Goal: Task Accomplishment & Management: Complete application form

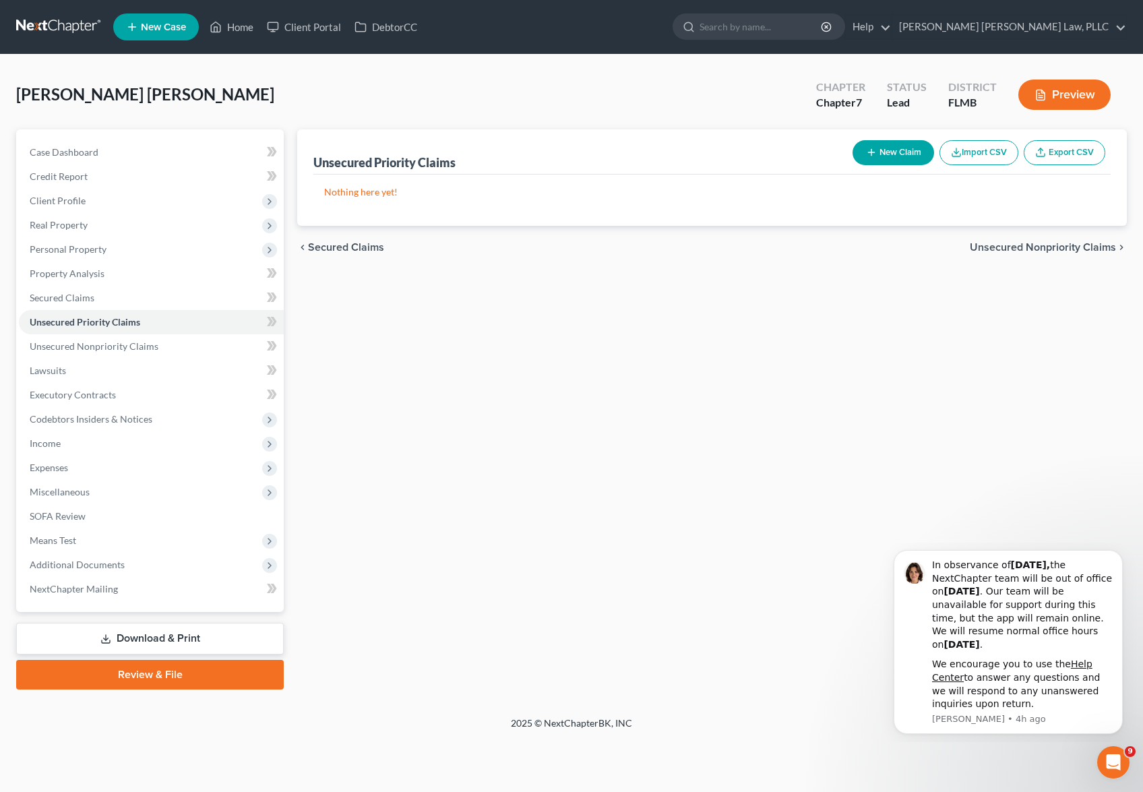
click at [55, 29] on link at bounding box center [59, 27] width 86 height 24
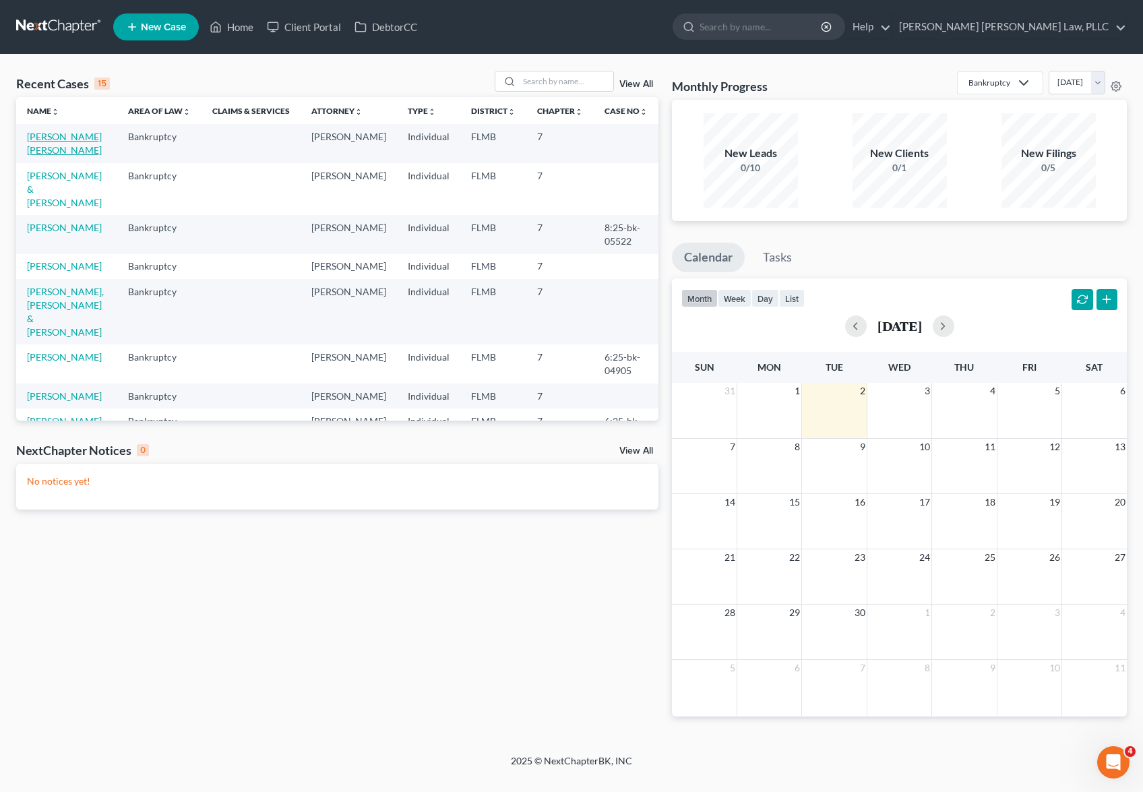
click at [71, 142] on link "[PERSON_NAME] [PERSON_NAME]" at bounding box center [64, 143] width 75 height 25
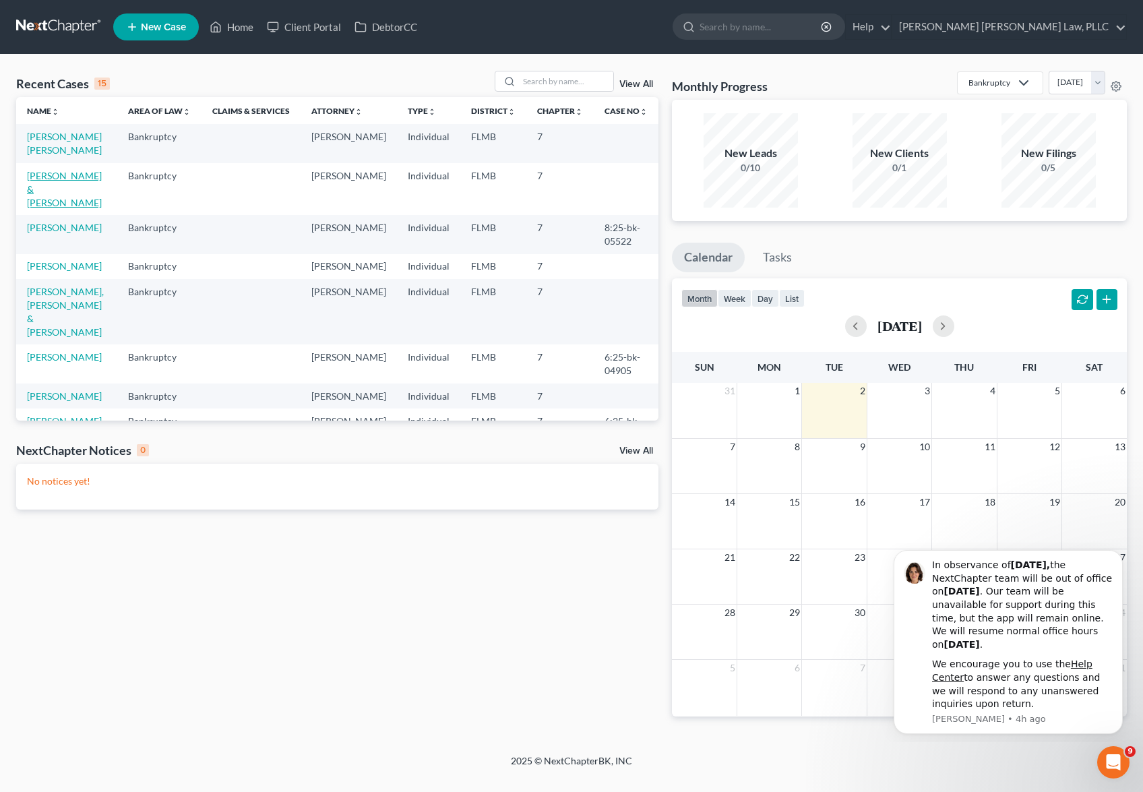
click at [63, 180] on link "[PERSON_NAME] & [PERSON_NAME]" at bounding box center [64, 189] width 75 height 38
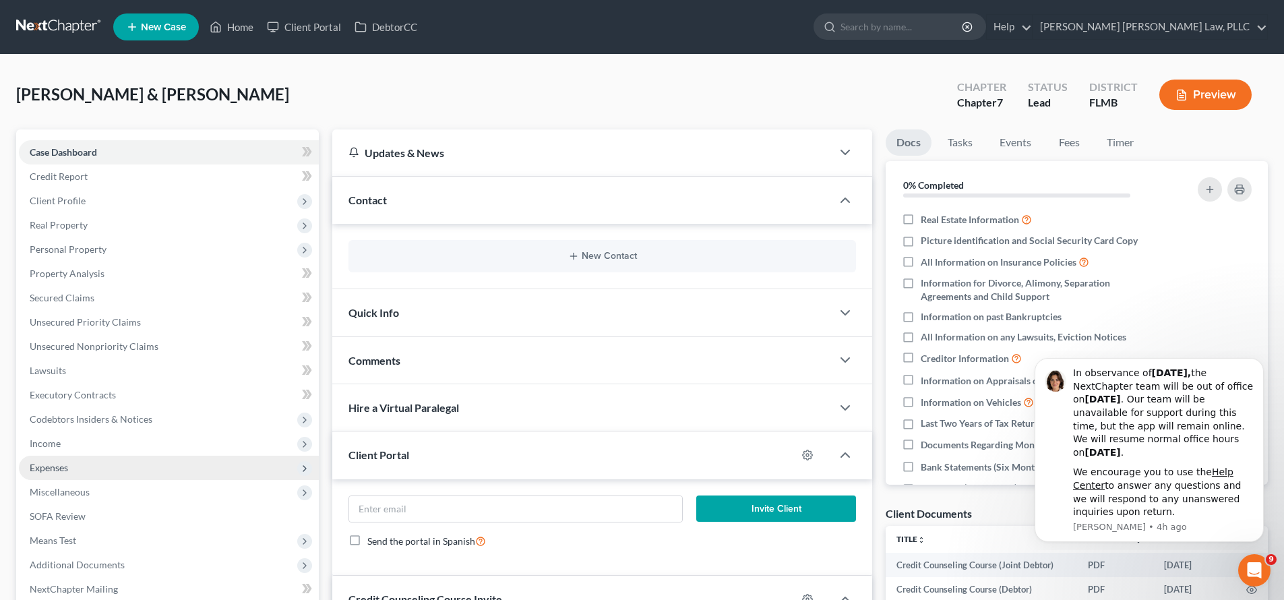
scroll to position [177, 0]
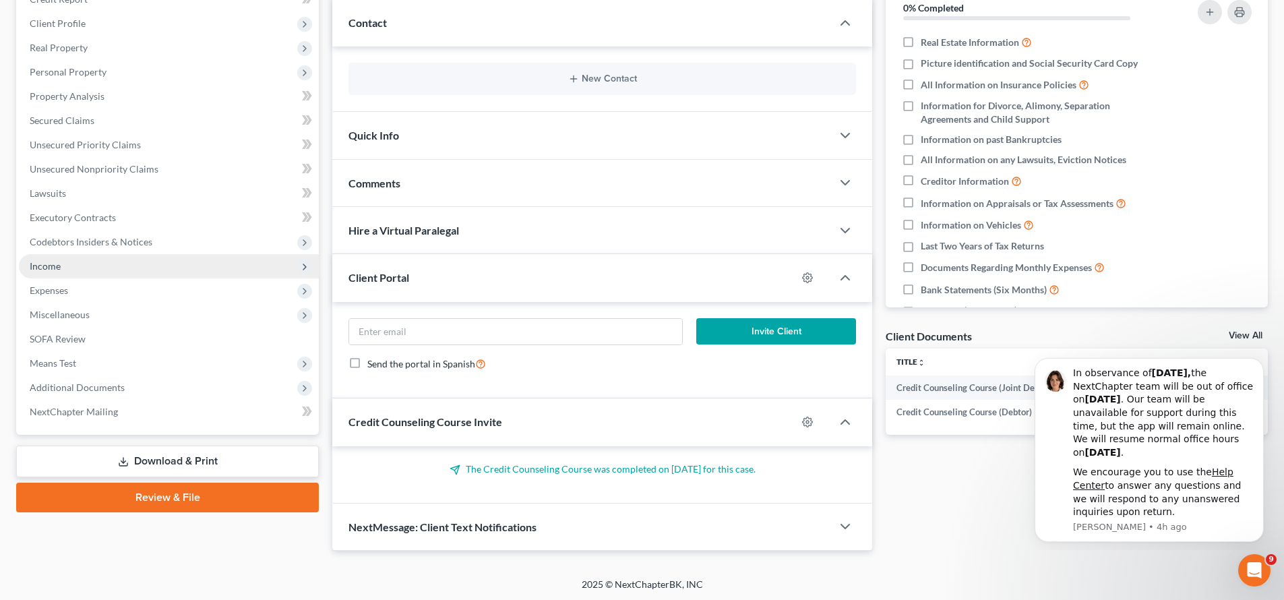
click at [69, 277] on span "Income" at bounding box center [169, 266] width 300 height 24
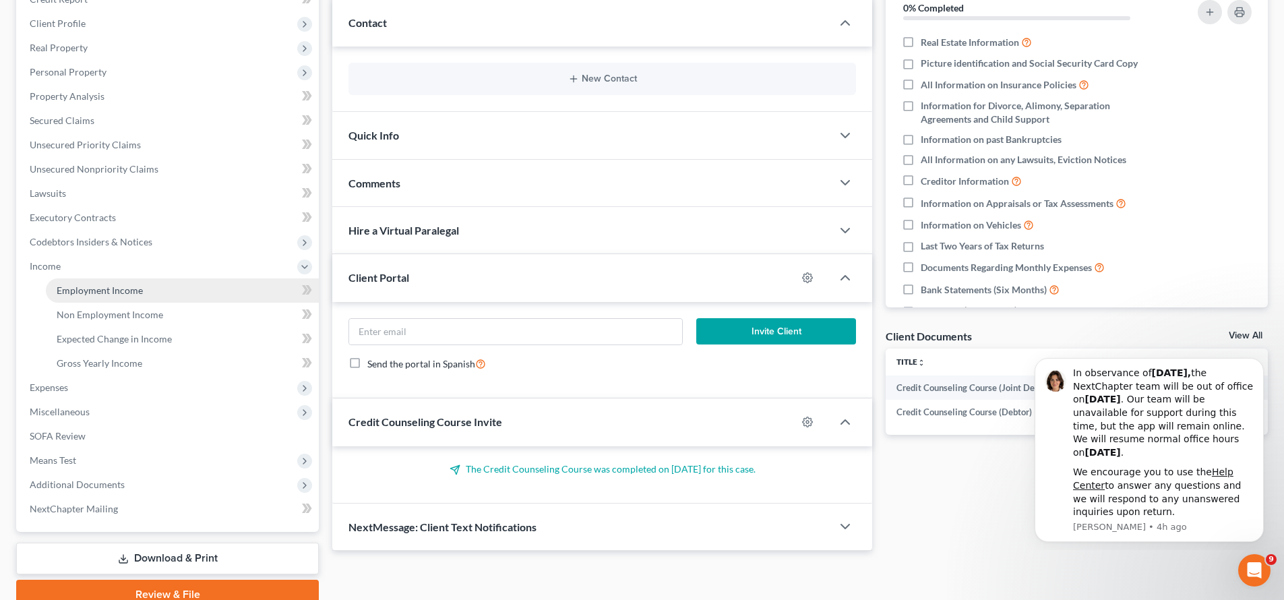
click at [86, 296] on link "Employment Income" at bounding box center [182, 290] width 273 height 24
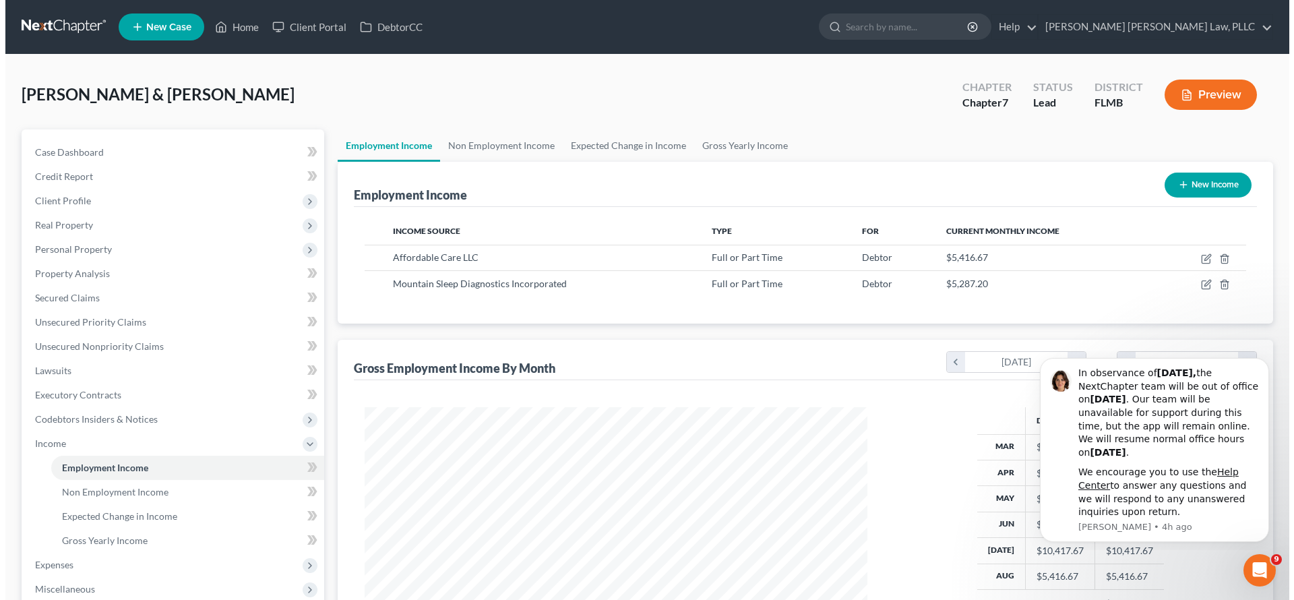
scroll to position [251, 530]
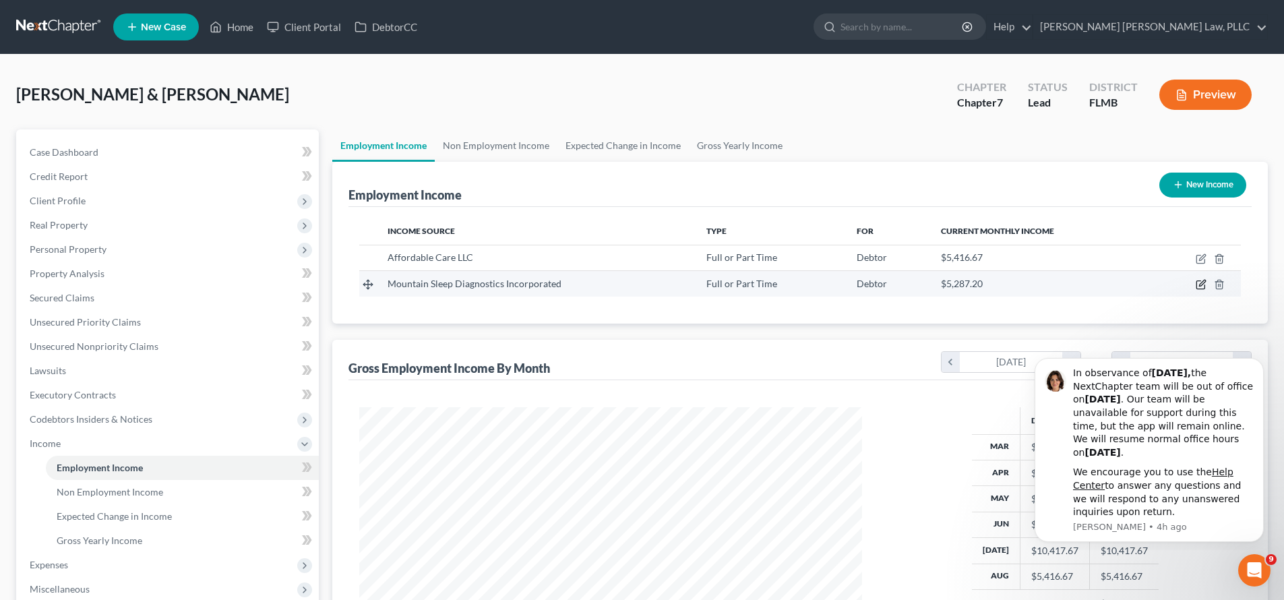
click at [1142, 286] on icon "button" at bounding box center [1202, 283] width 6 height 6
select select "0"
select select "5"
select select "1"
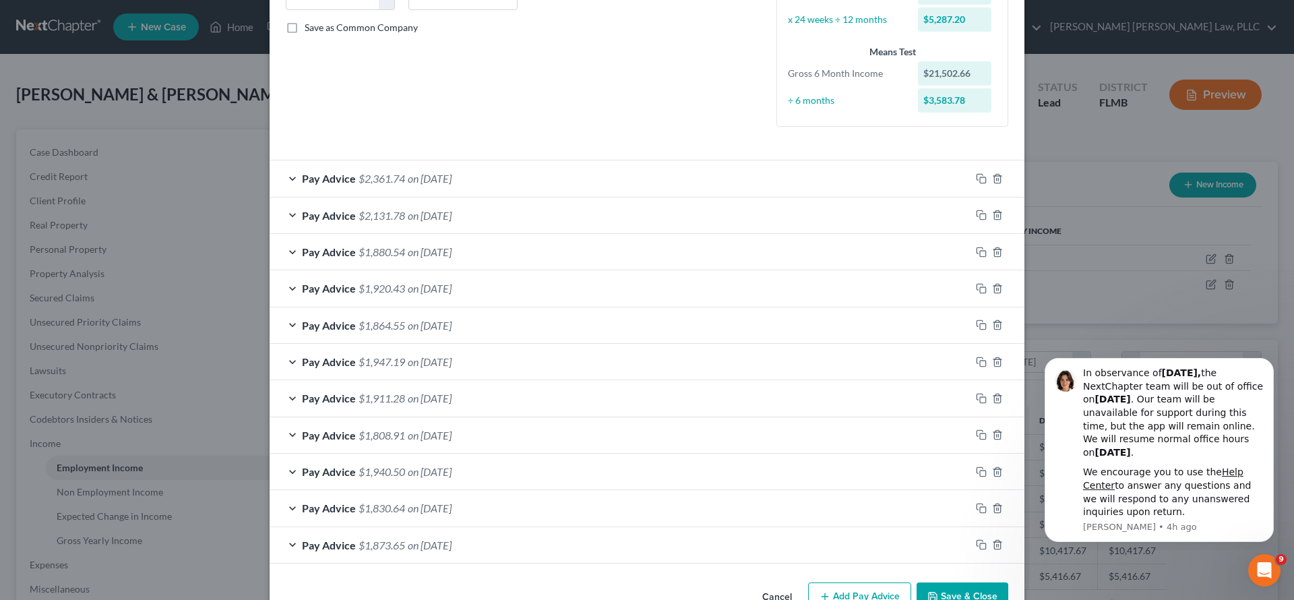
scroll to position [327, 0]
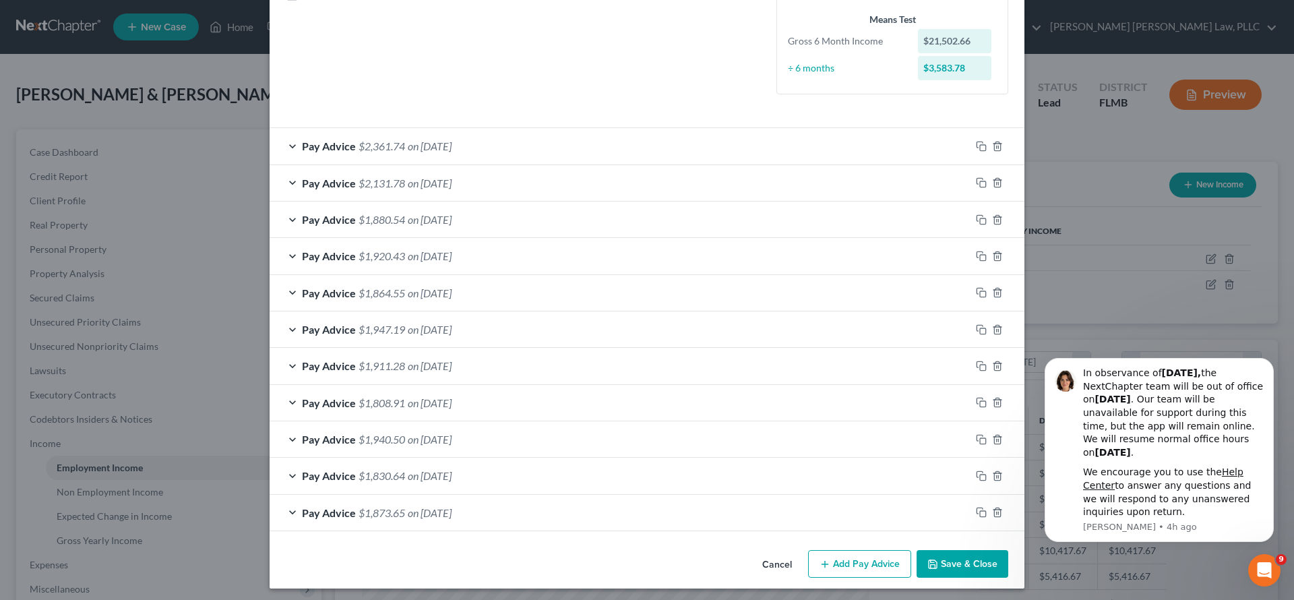
click at [829, 557] on button "Add Pay Advice" at bounding box center [859, 564] width 103 height 28
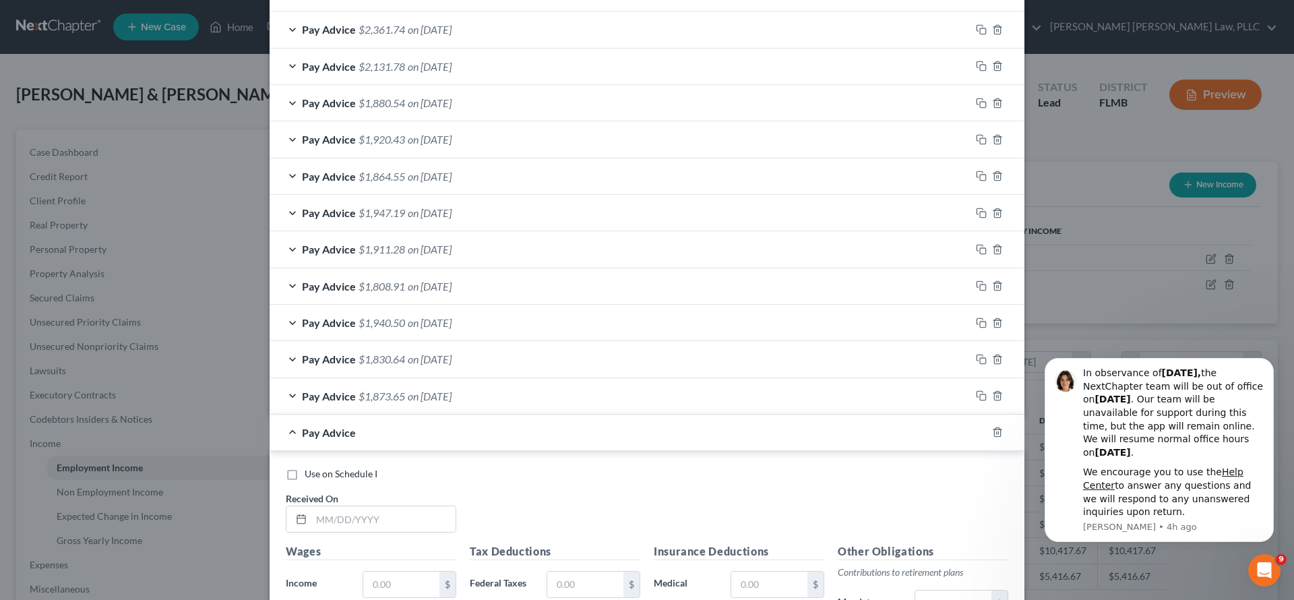
scroll to position [557, 0]
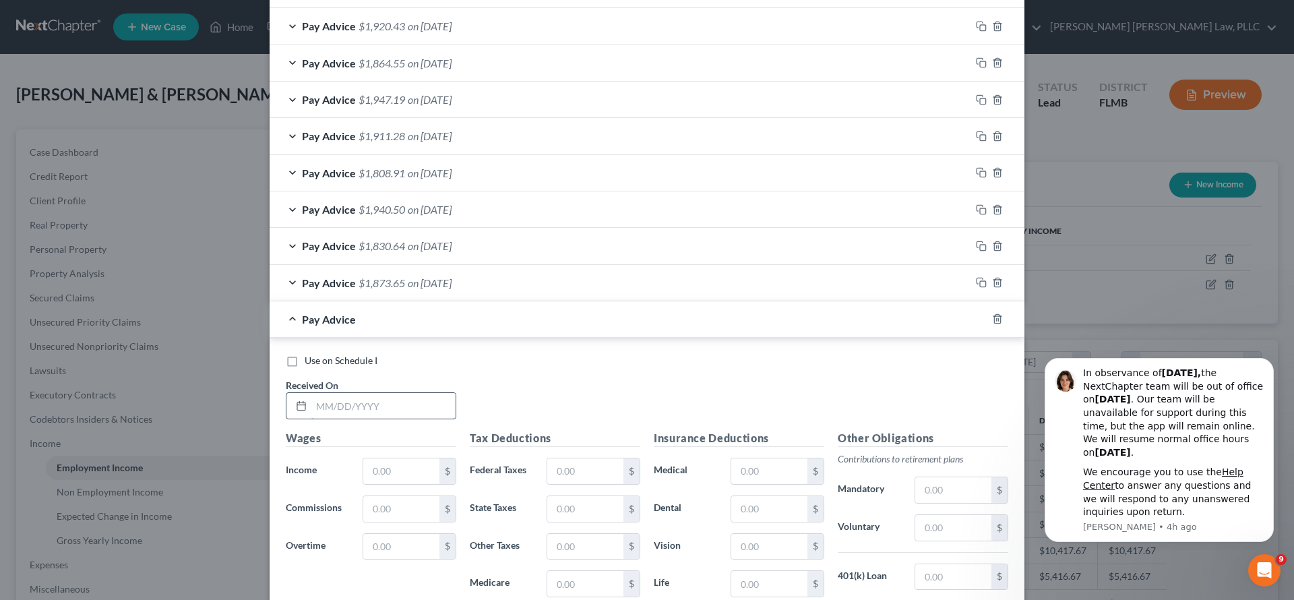
click at [371, 410] on input "text" at bounding box center [383, 406] width 144 height 26
type input "[DATE]"
click at [416, 464] on input "text" at bounding box center [401, 471] width 76 height 26
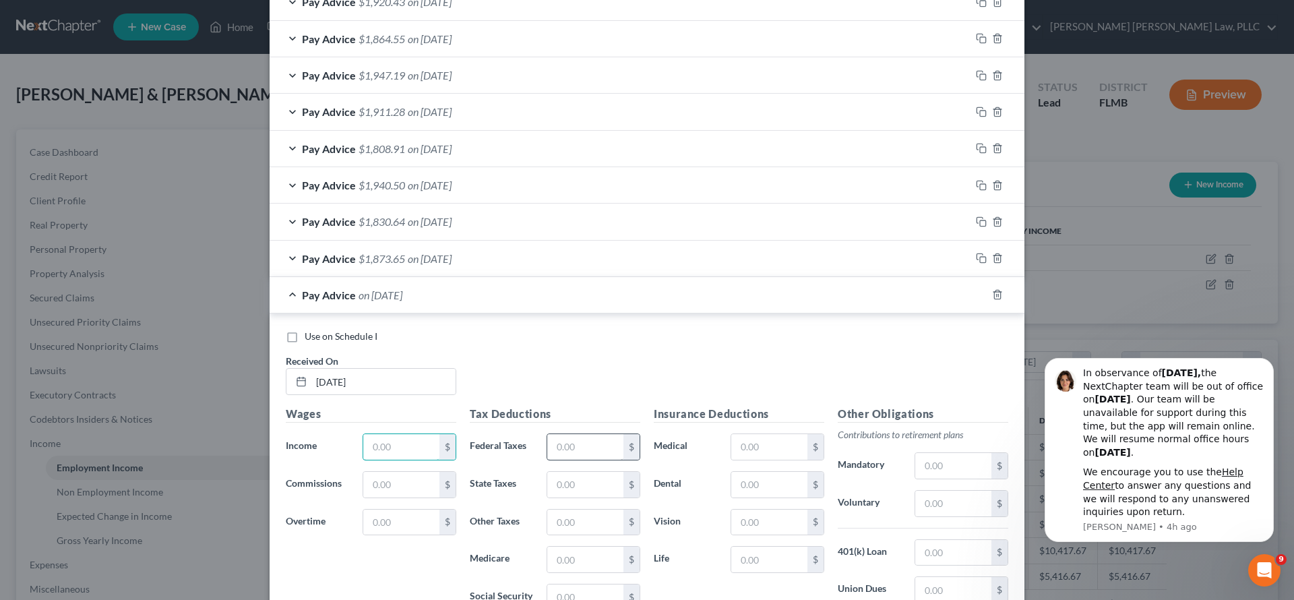
scroll to position [633, 0]
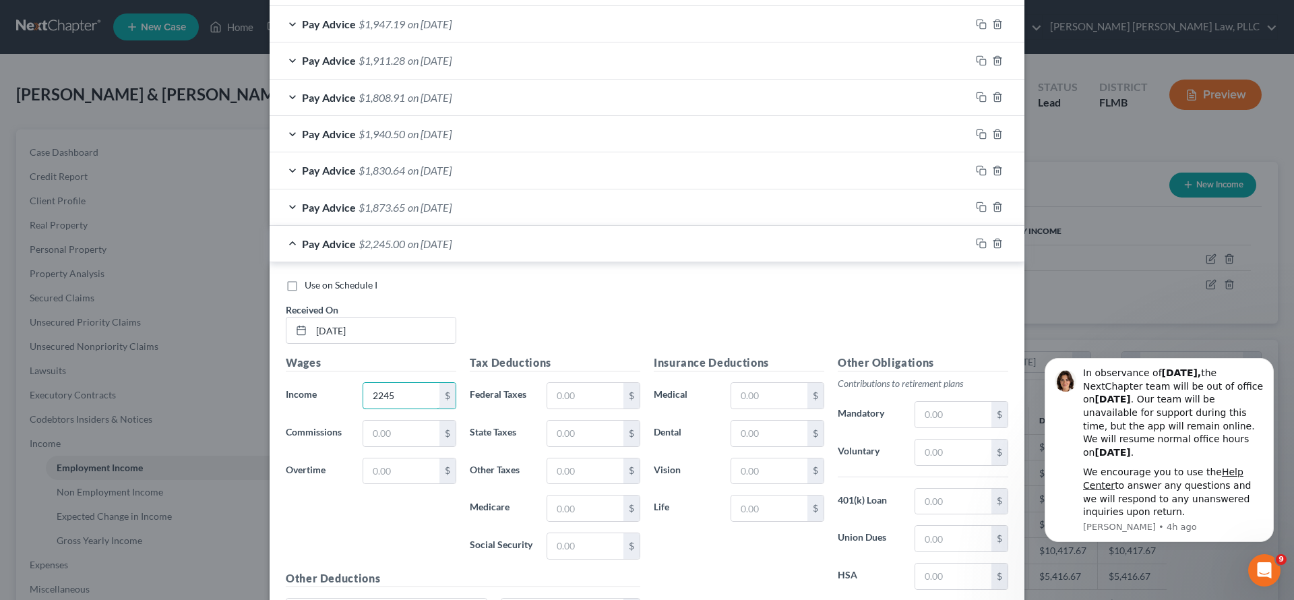
type input "2,245"
click at [398, 420] on input "text" at bounding box center [401, 433] width 76 height 26
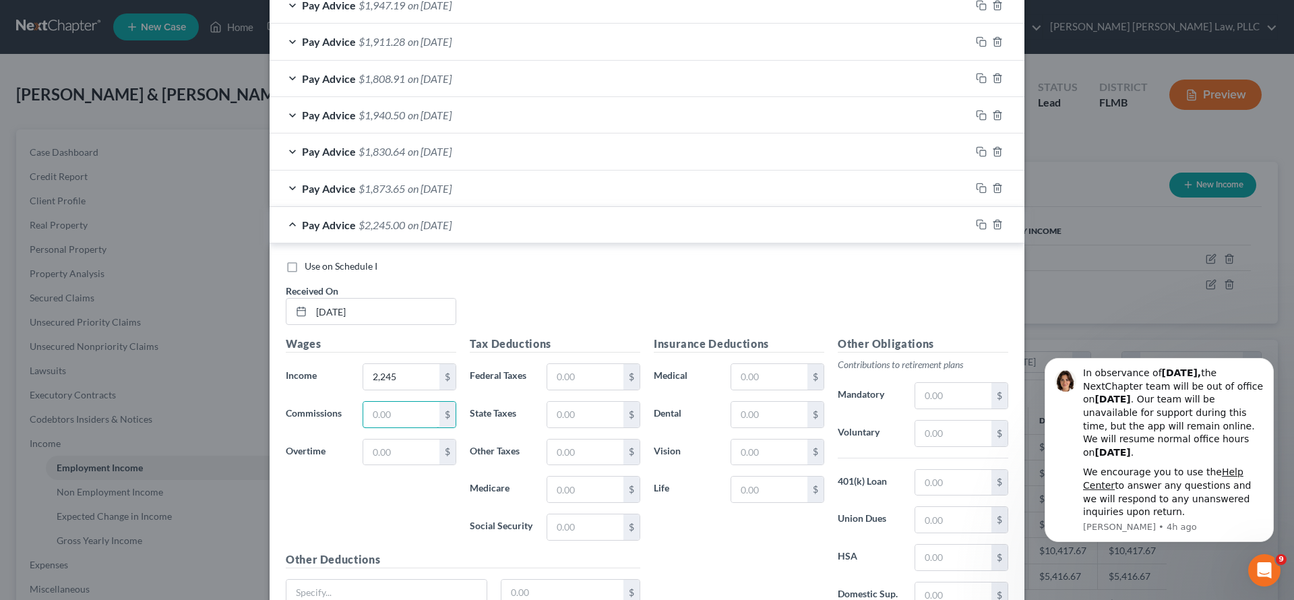
scroll to position [689, 0]
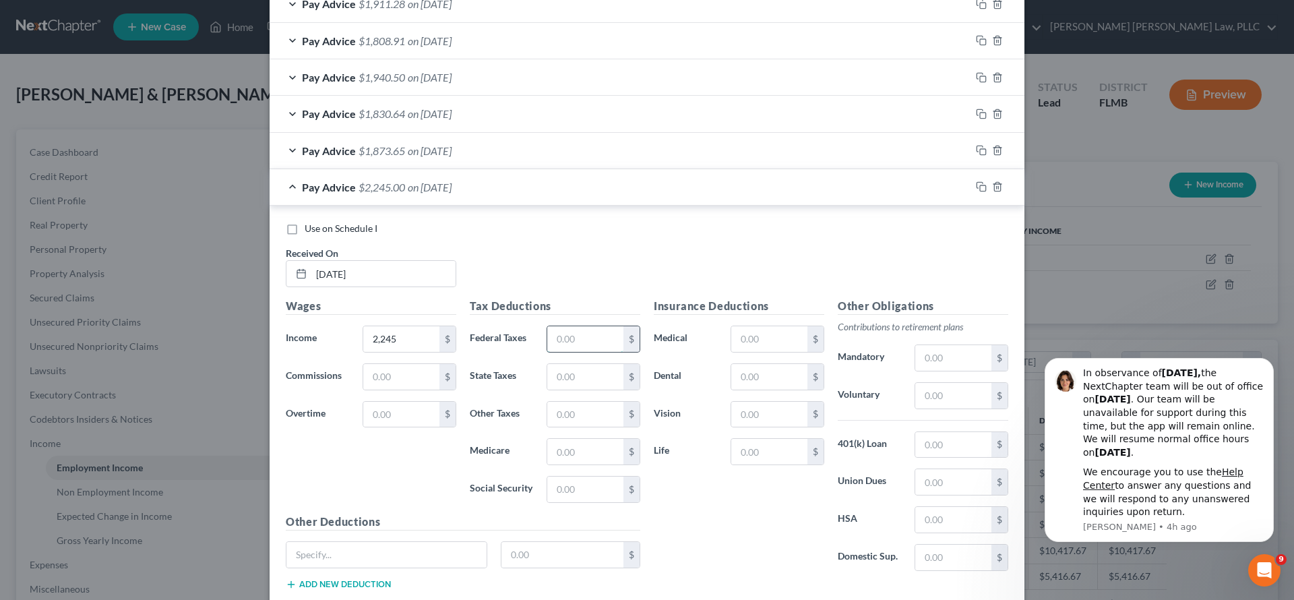
click at [588, 342] on input "text" at bounding box center [585, 339] width 76 height 26
type input "16.19"
type input "32.55"
type input "139.19"
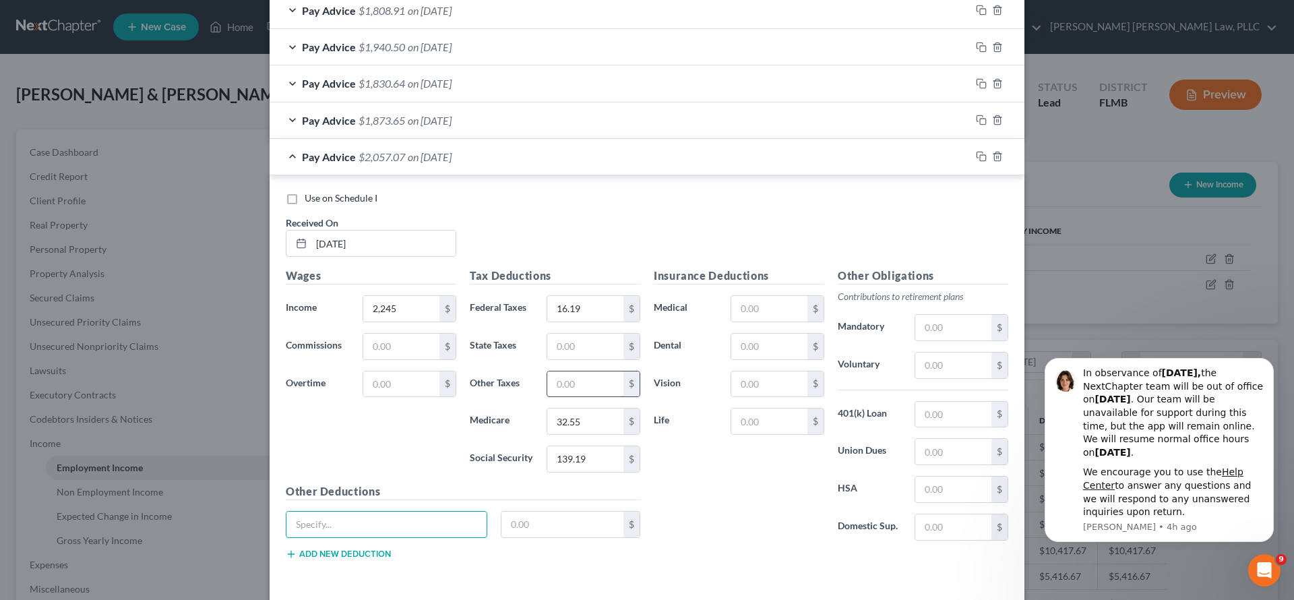
scroll to position [747, 0]
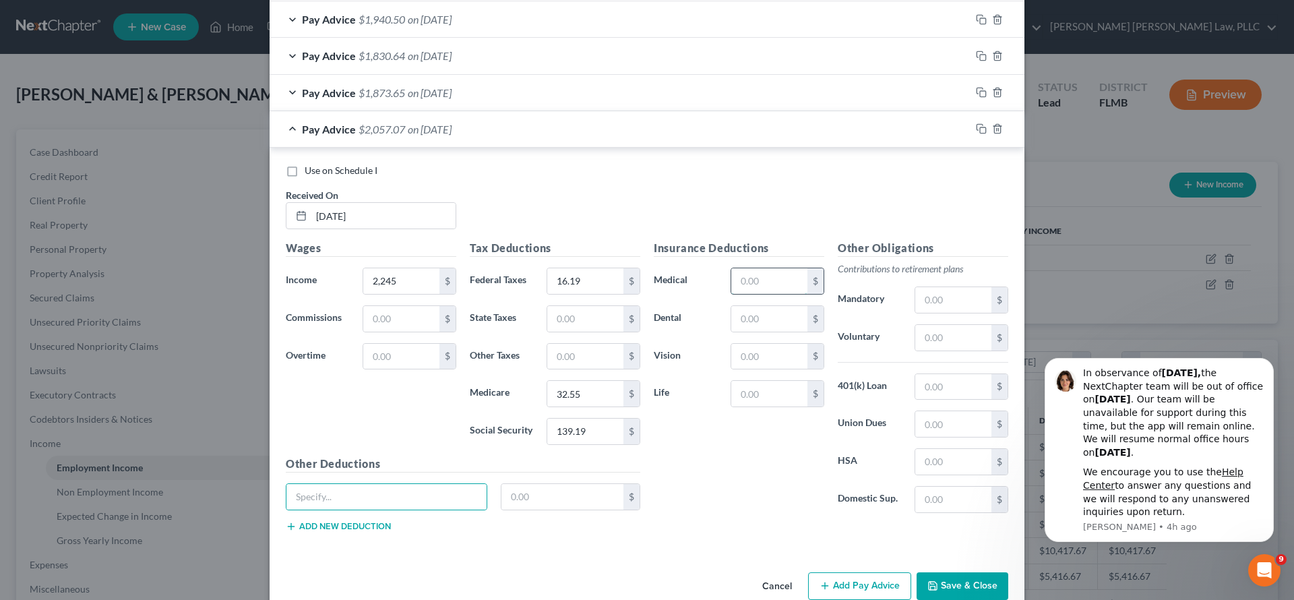
click at [764, 272] on input "text" at bounding box center [769, 281] width 76 height 26
click at [787, 385] on input "text" at bounding box center [769, 394] width 76 height 26
type input "4.25"
click at [385, 96] on div "Pay Advice $1,873.65 on [DATE]" at bounding box center [620, 93] width 701 height 36
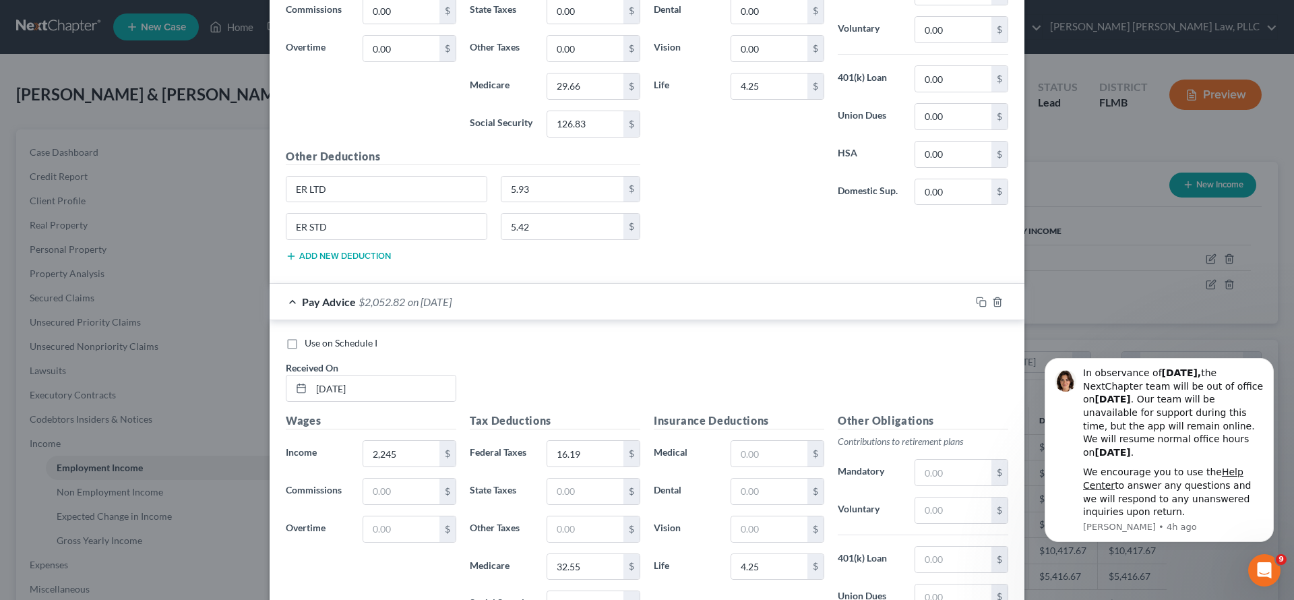
scroll to position [1177, 0]
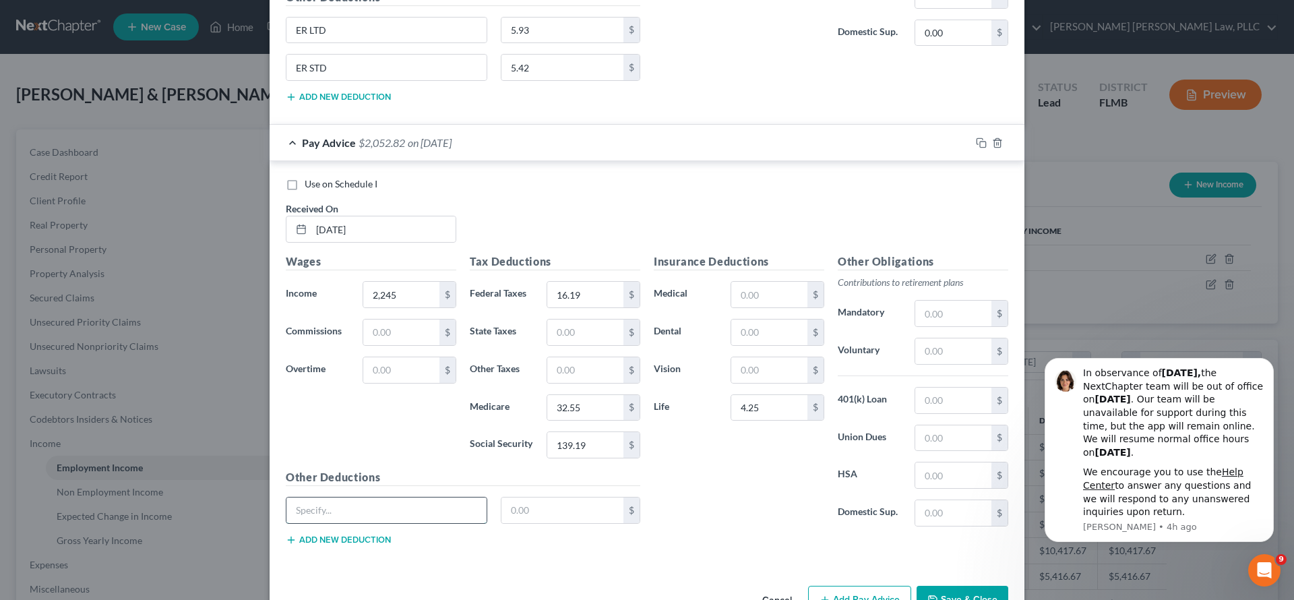
click at [420, 501] on input "text" at bounding box center [386, 510] width 200 height 26
type input "ER LTD"
type input "5.93"
click at [357, 534] on button "Add new deduction" at bounding box center [338, 539] width 105 height 11
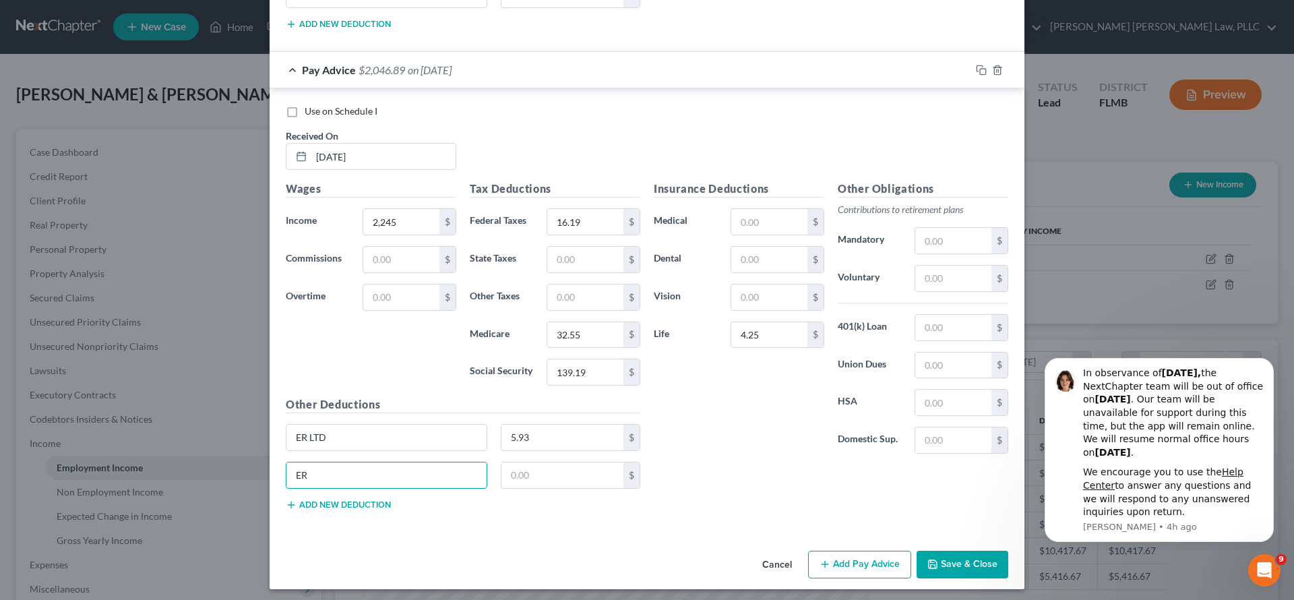
scroll to position [1232, 0]
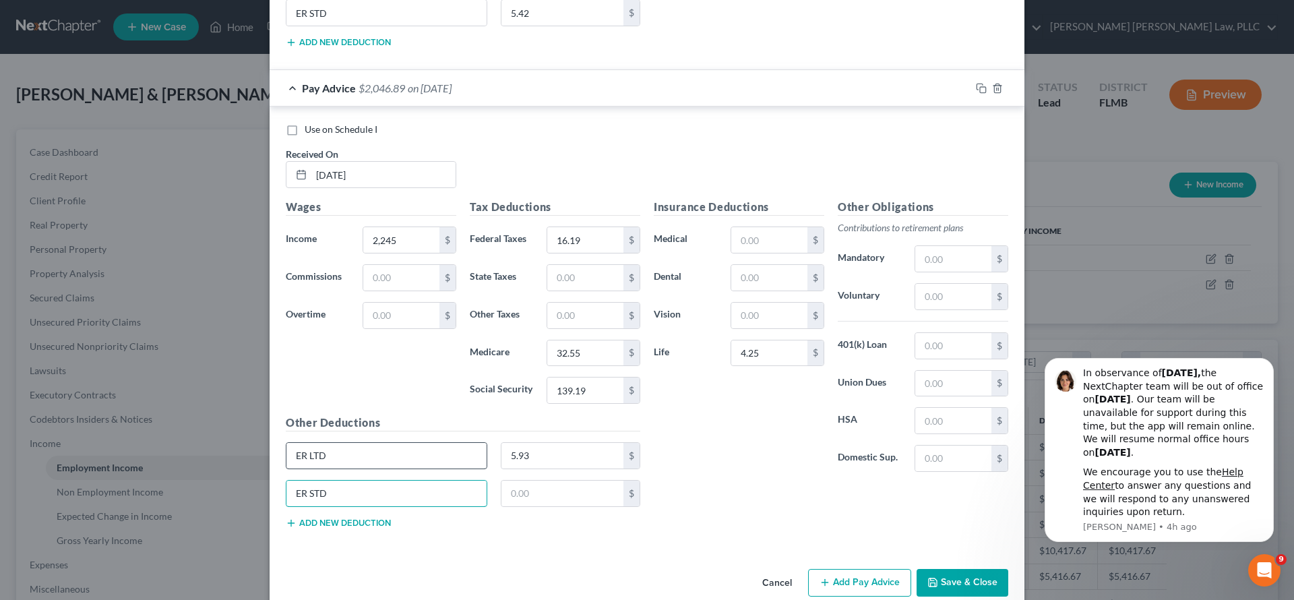
type input "ER STD"
type input "5.42"
click at [737, 477] on div "Insurance Deductions Medical $ Dental $ Vision $ Life 4.25 $ Other Obligations …" at bounding box center [831, 369] width 368 height 340
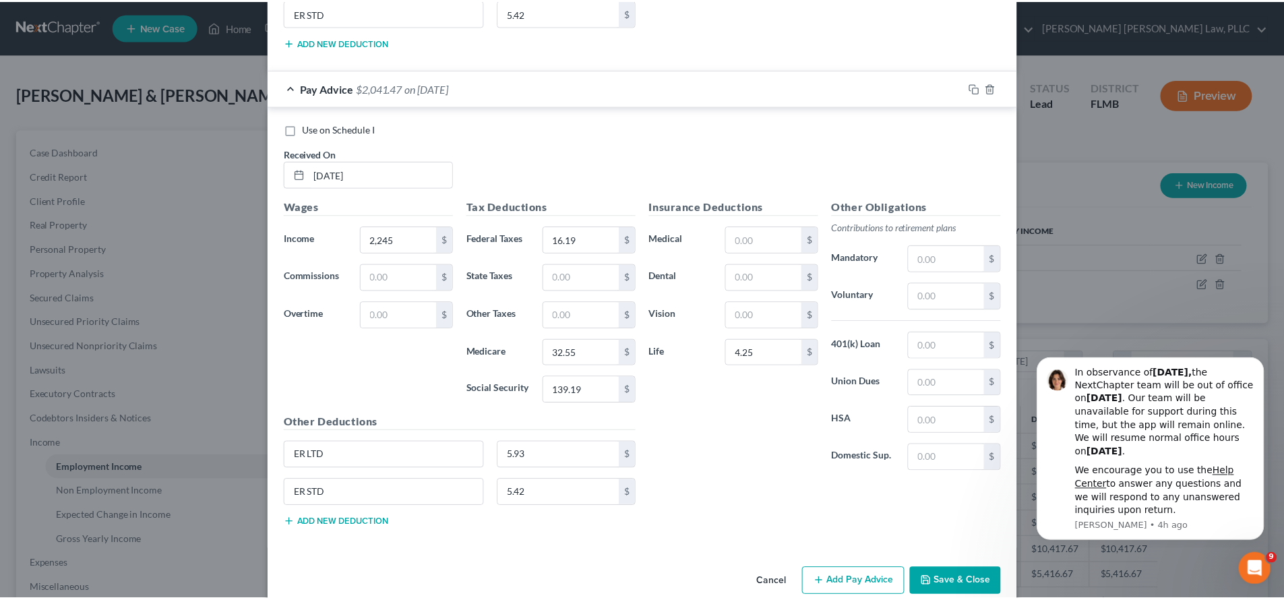
scroll to position [1250, 0]
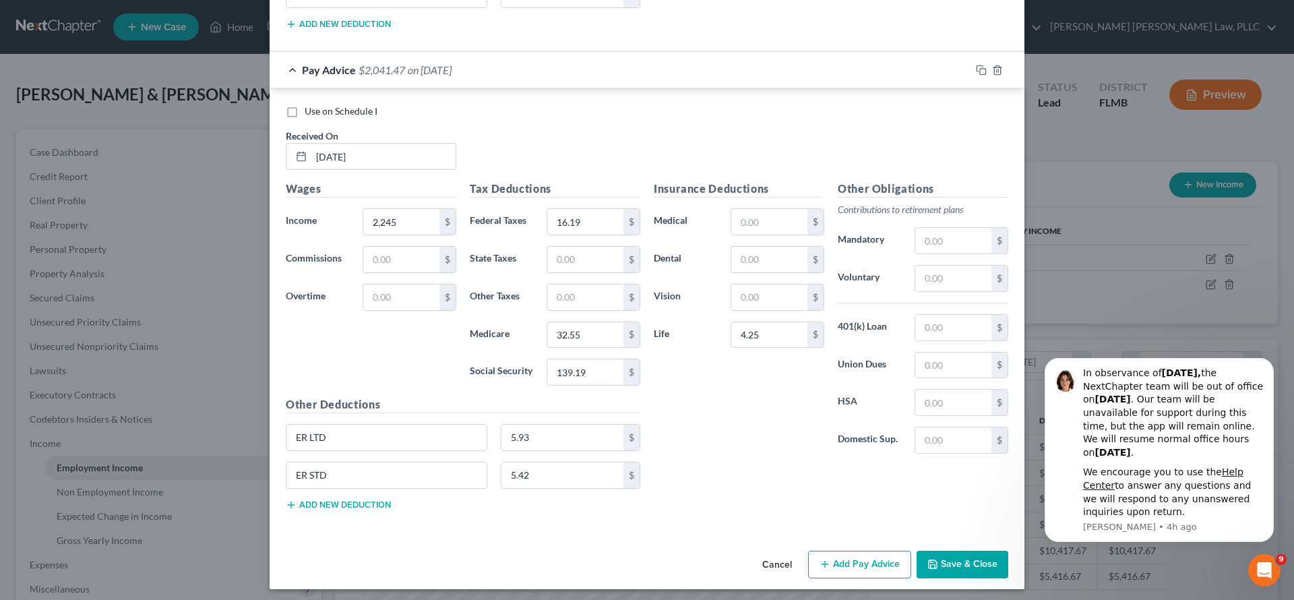
click at [935, 555] on button "Save & Close" at bounding box center [962, 564] width 92 height 28
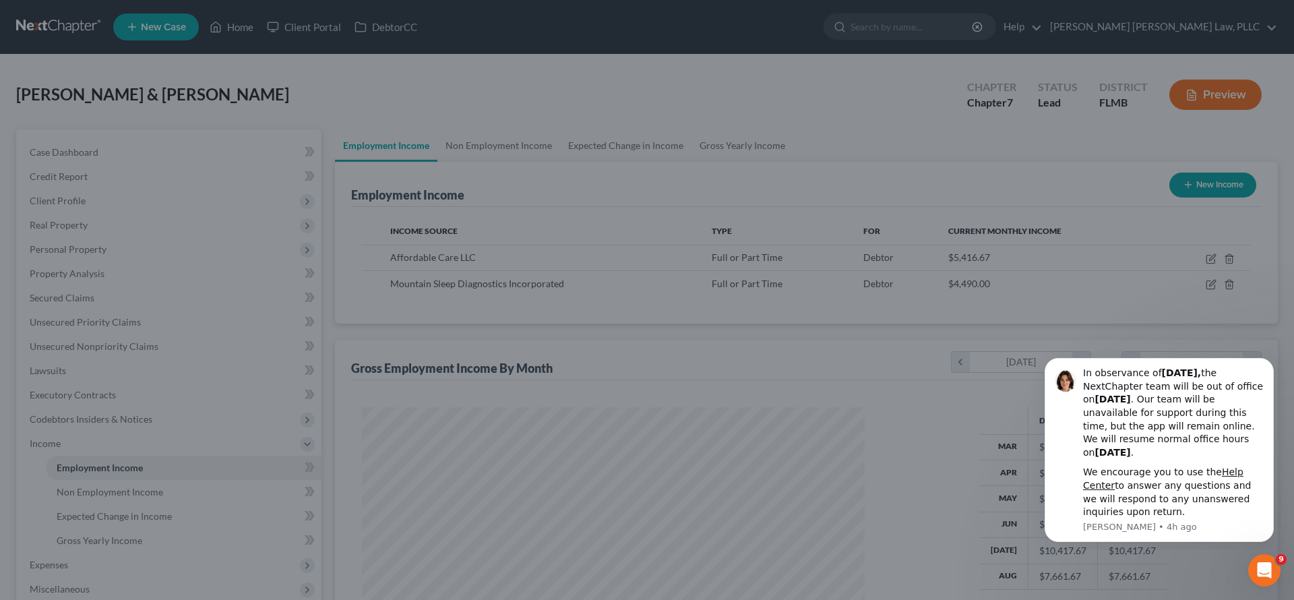
scroll to position [673549, 673270]
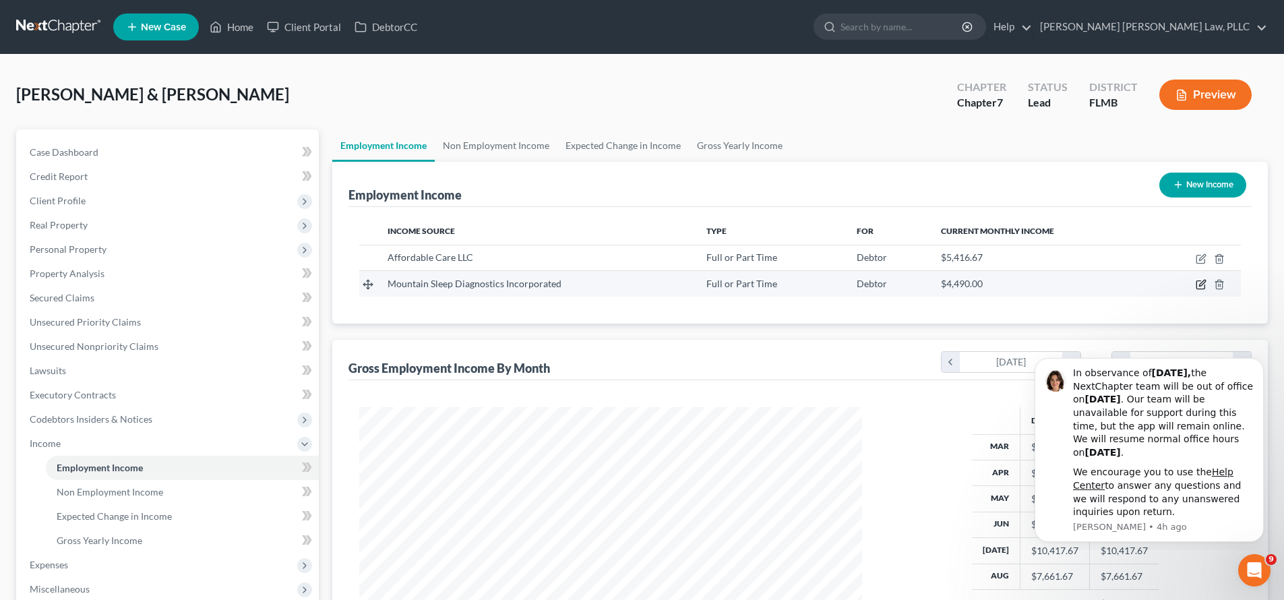
click at [1142, 283] on icon "button" at bounding box center [1200, 284] width 11 height 11
select select "0"
select select "5"
select select "1"
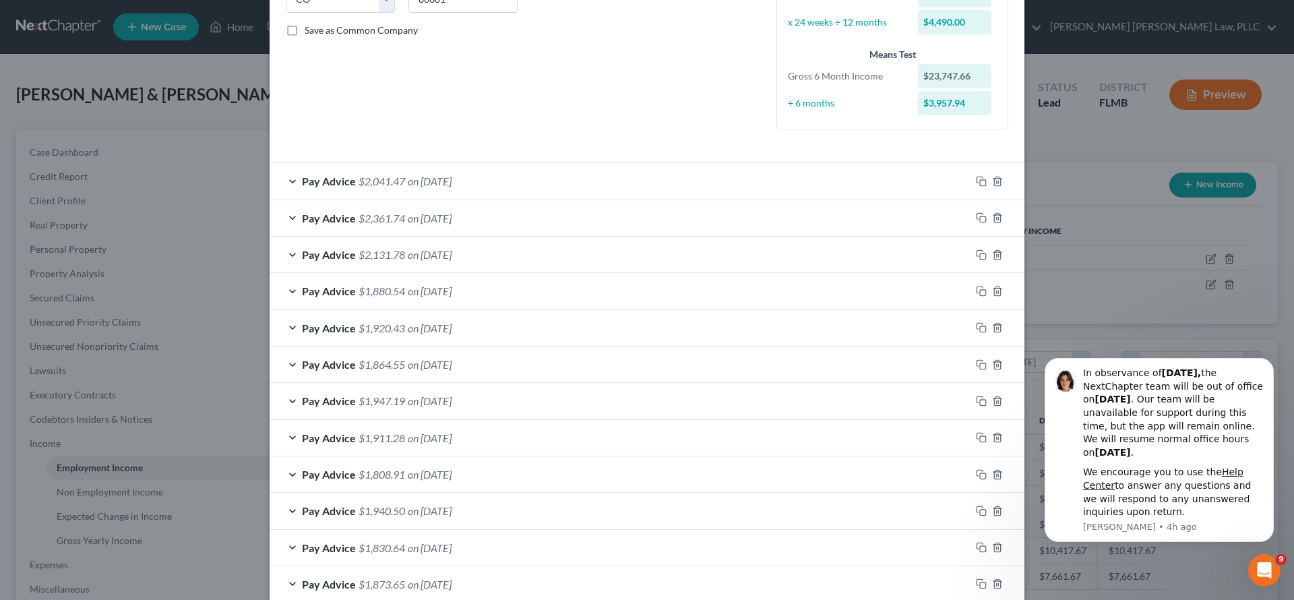
scroll to position [364, 0]
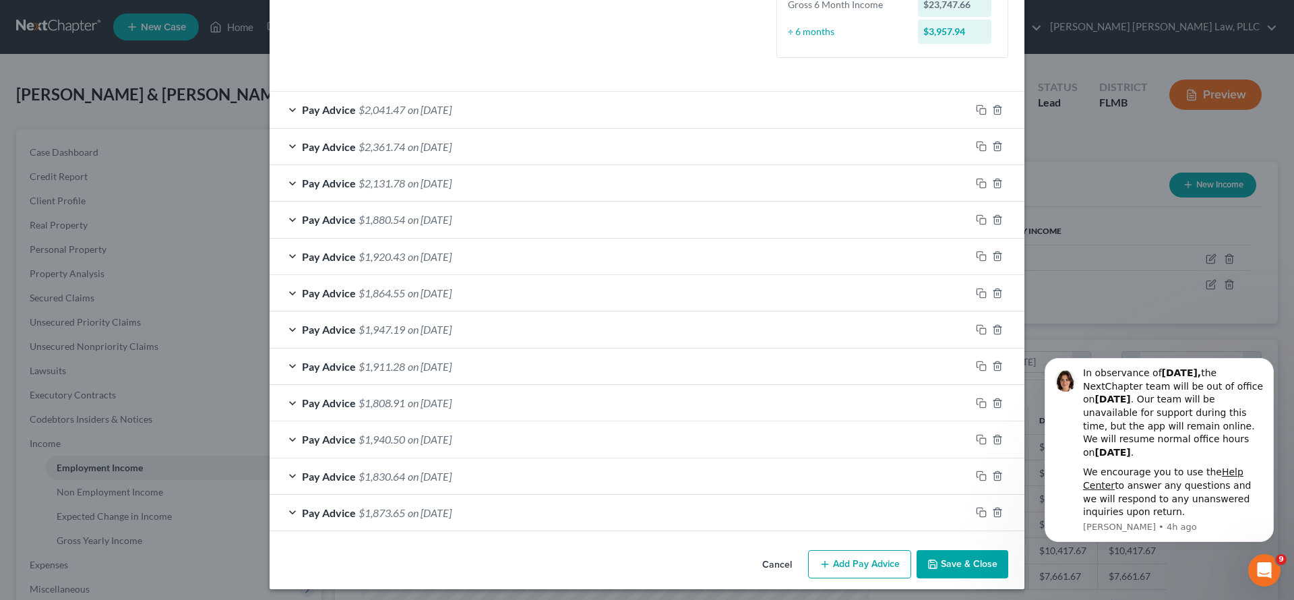
click at [827, 551] on button "Add Pay Advice" at bounding box center [859, 564] width 103 height 28
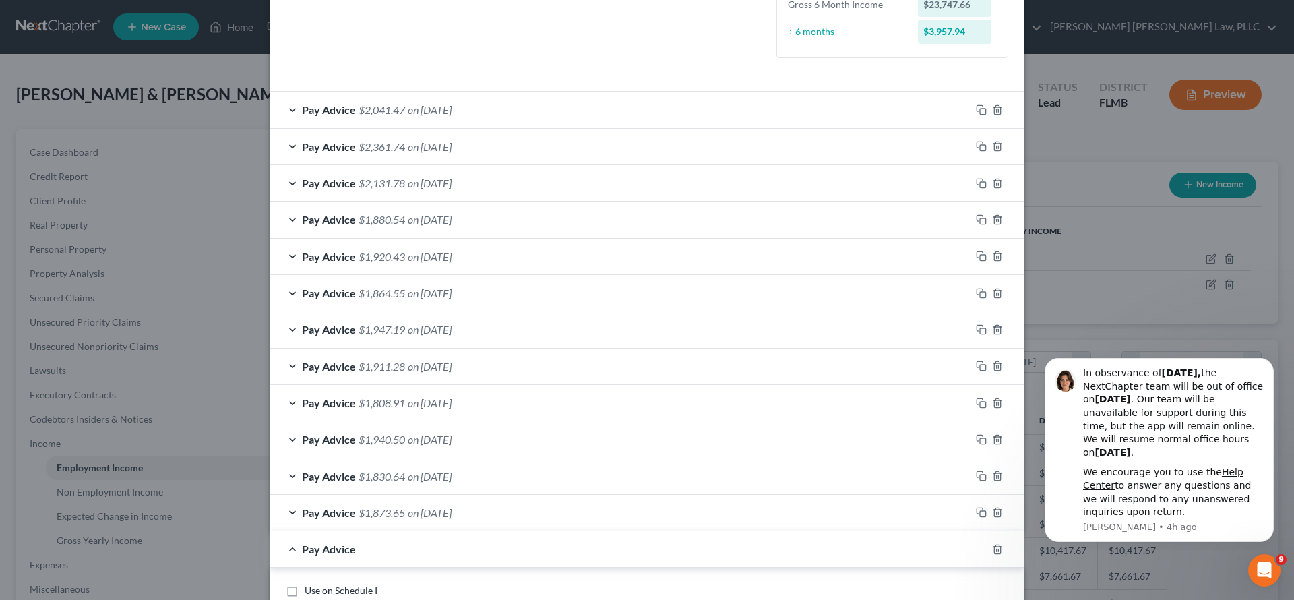
scroll to position [805, 0]
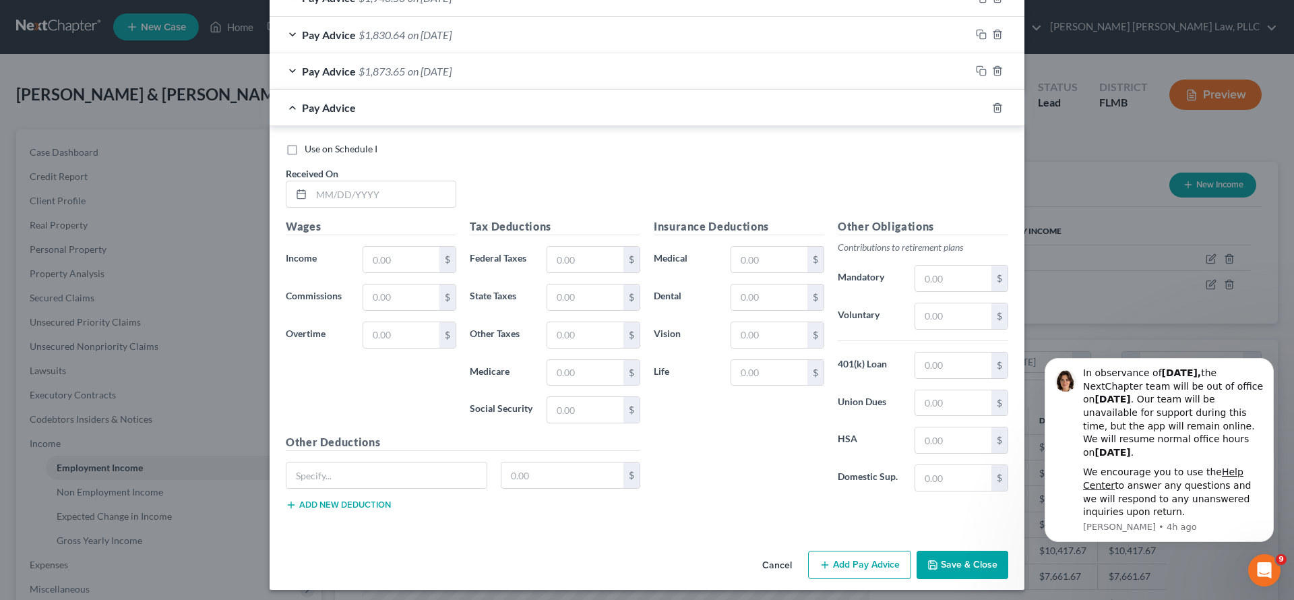
click at [327, 174] on label "Received On *" at bounding box center [312, 173] width 53 height 14
click at [325, 190] on input "text" at bounding box center [383, 194] width 144 height 26
type input "[DATE]"
type input "2,669.70"
click at [782, 256] on input "text" at bounding box center [769, 260] width 76 height 26
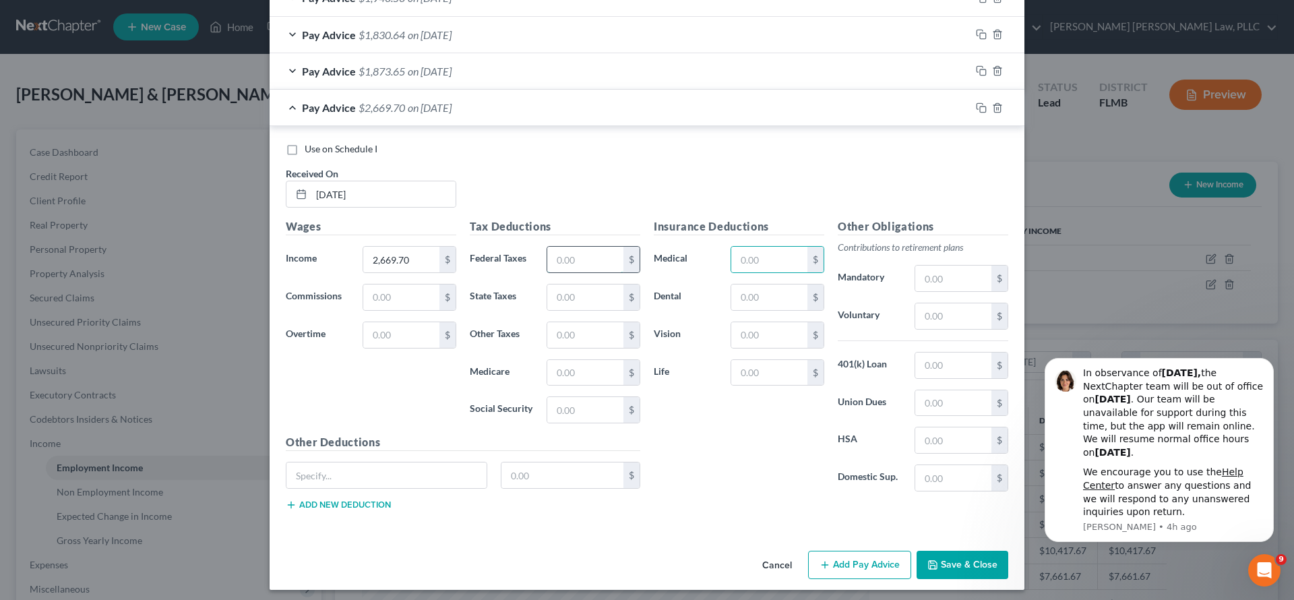
click at [592, 253] on input "text" at bounding box center [585, 260] width 76 height 26
type input "67.16"
type input "38.71"
type input "165.52"
type input "e"
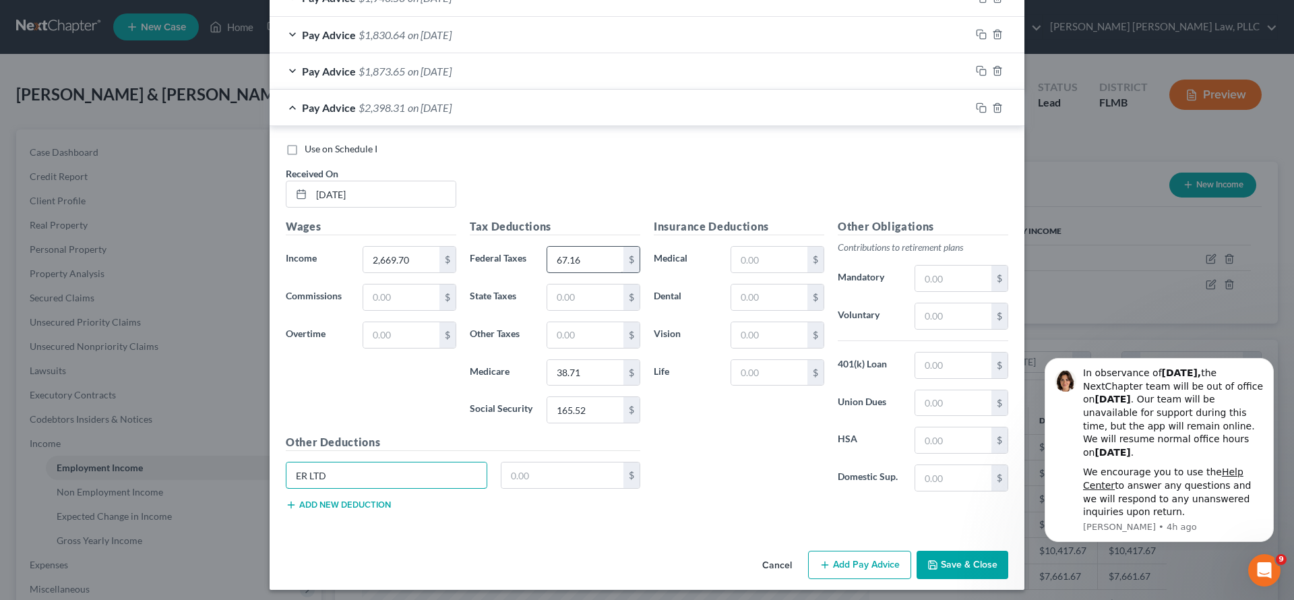
type input "ER LTD"
type input "5.93"
click at [336, 503] on button "Add new deduction" at bounding box center [338, 504] width 105 height 11
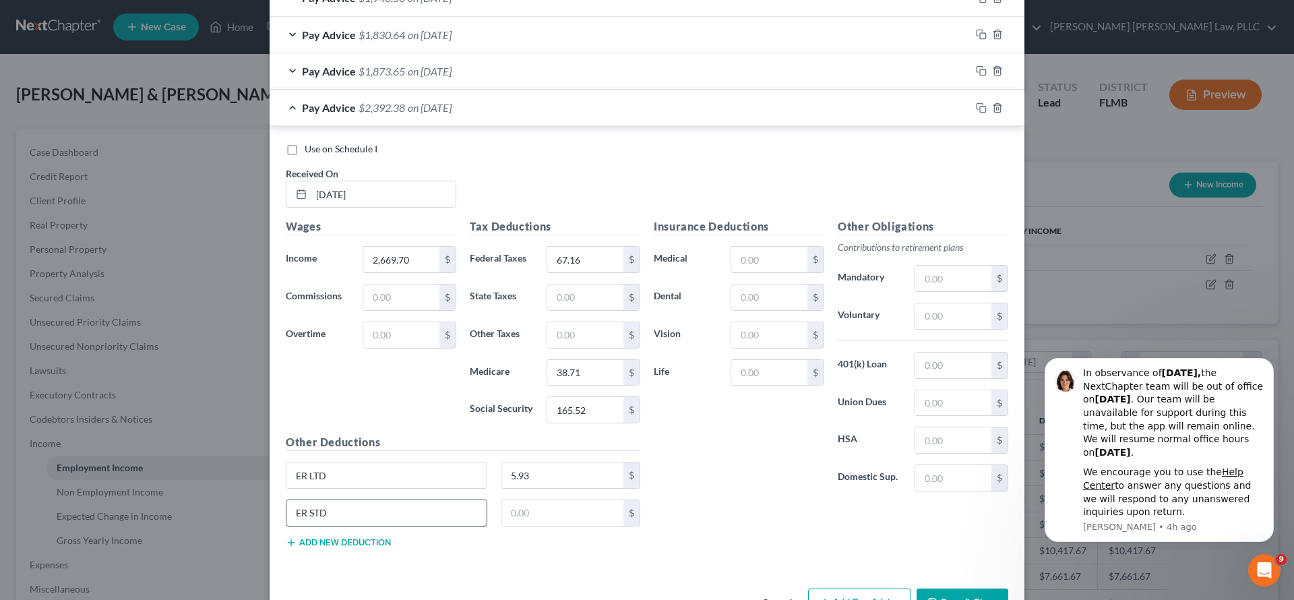
type input "ER STD"
type input "5.42"
click at [764, 360] on input "text" at bounding box center [769, 373] width 76 height 26
click at [766, 362] on input "text" at bounding box center [769, 373] width 76 height 26
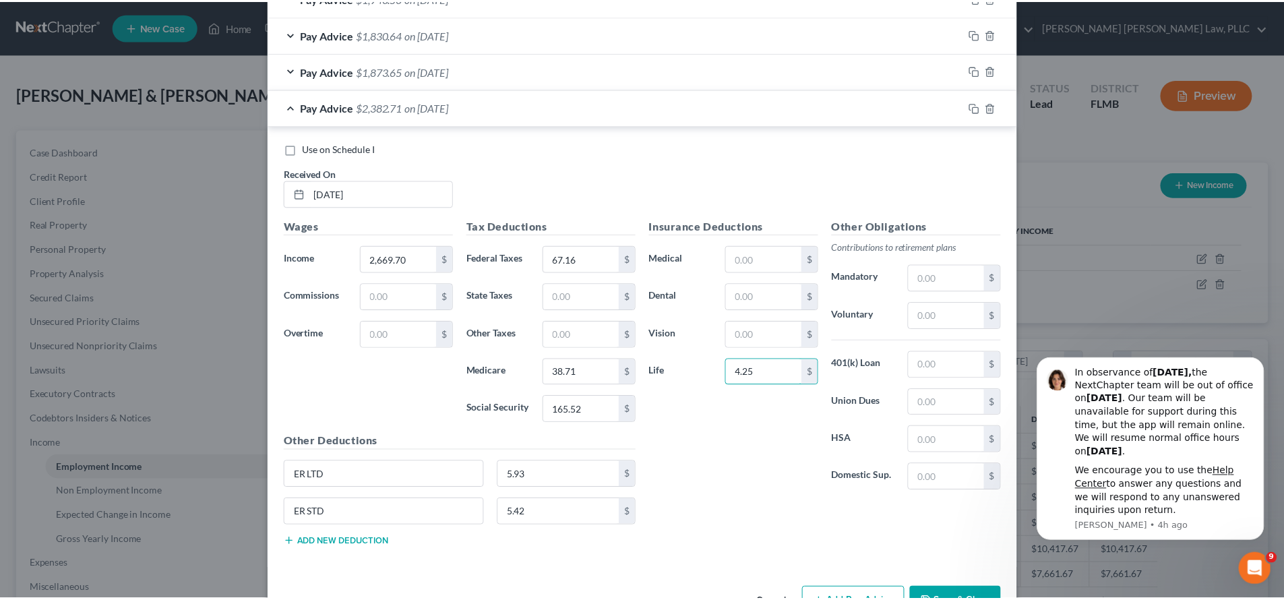
scroll to position [843, 0]
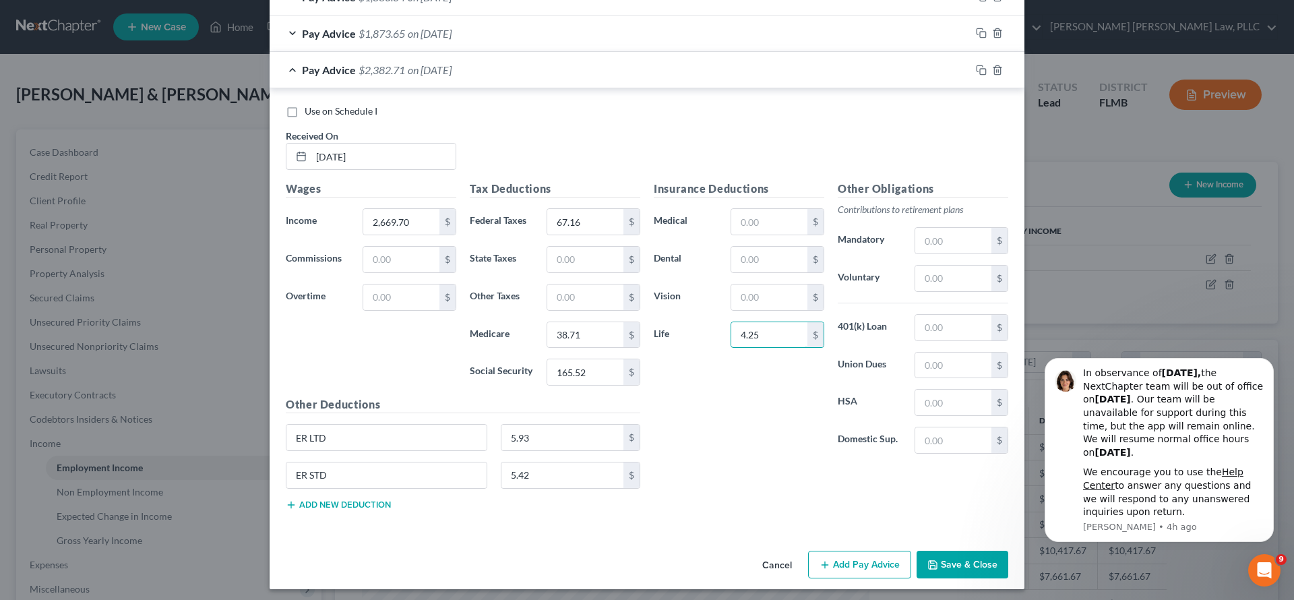
type input "4.25"
click at [951, 555] on button "Save & Close" at bounding box center [962, 564] width 92 height 28
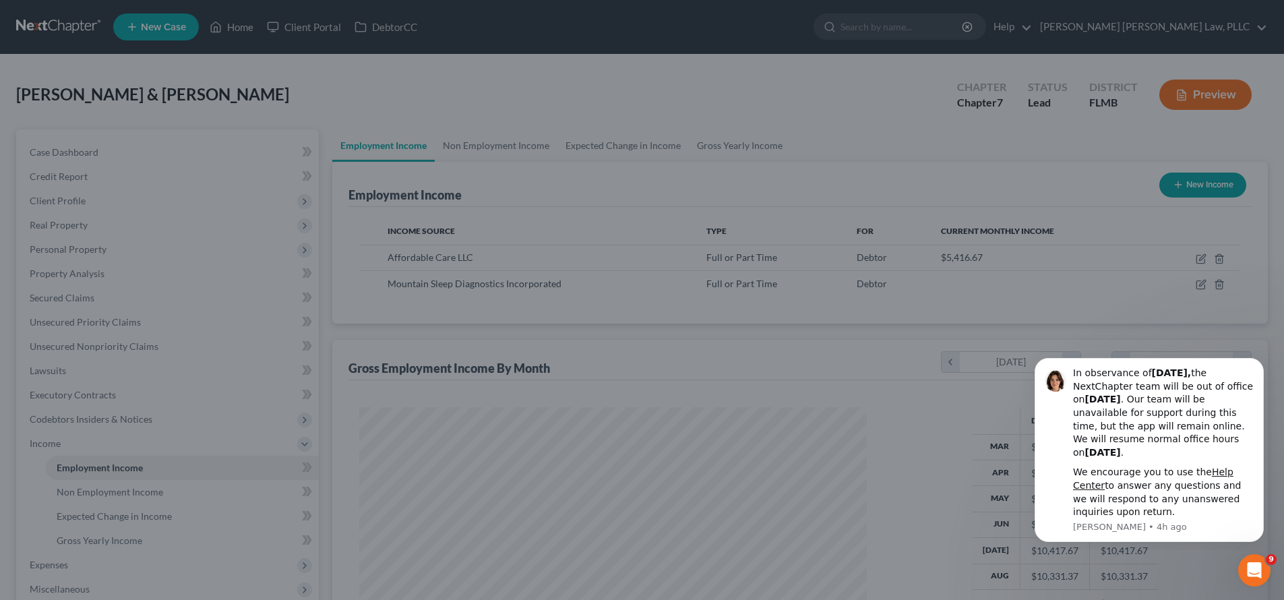
scroll to position [673549, 673270]
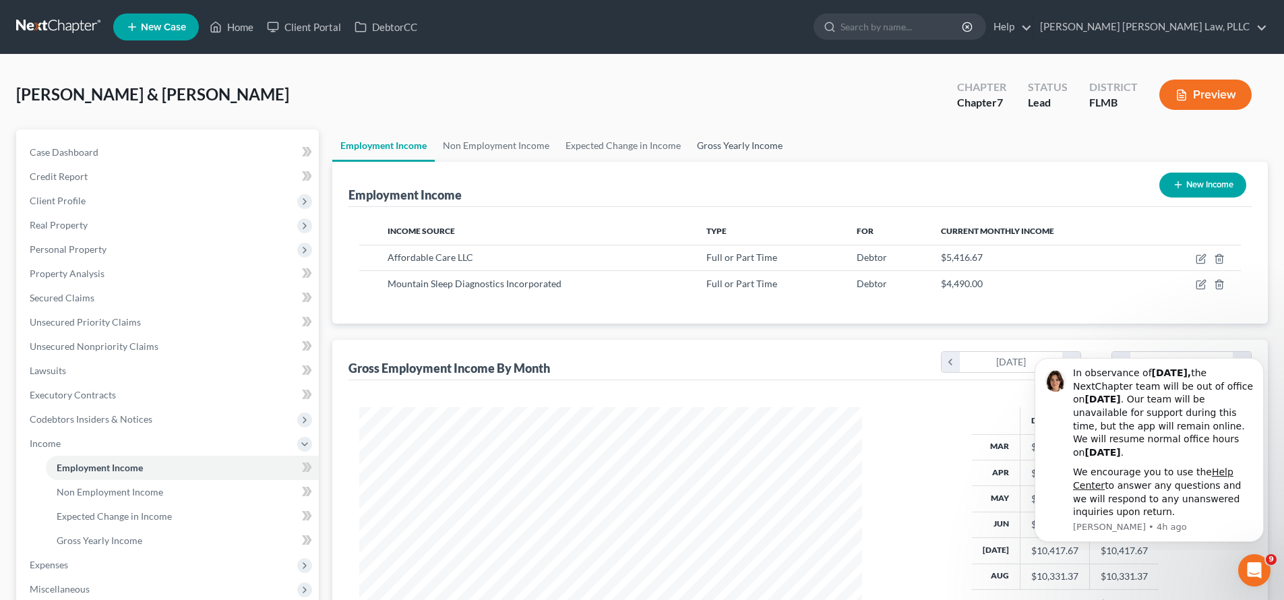
click at [745, 145] on link "Gross Yearly Income" at bounding box center [740, 145] width 102 height 32
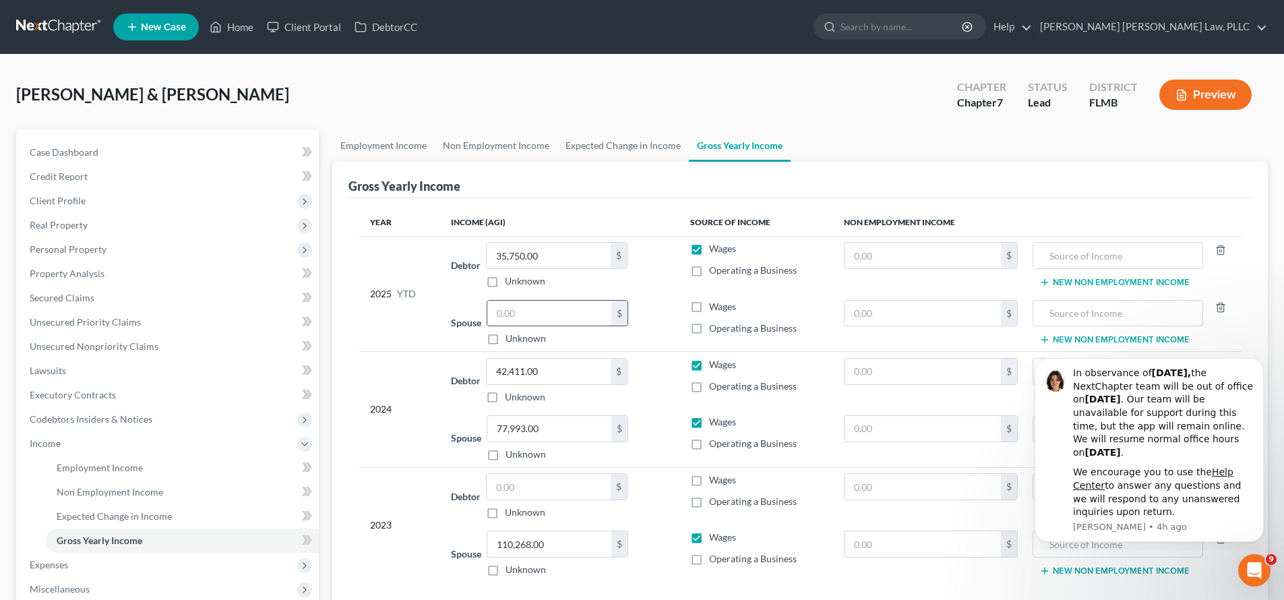
click at [563, 318] on input "text" at bounding box center [549, 314] width 124 height 26
click at [539, 323] on input "text" at bounding box center [549, 314] width 124 height 26
paste input "34,775.17"
type input "34,775.17"
click at [621, 170] on div "Gross Yearly Income" at bounding box center [799, 180] width 903 height 36
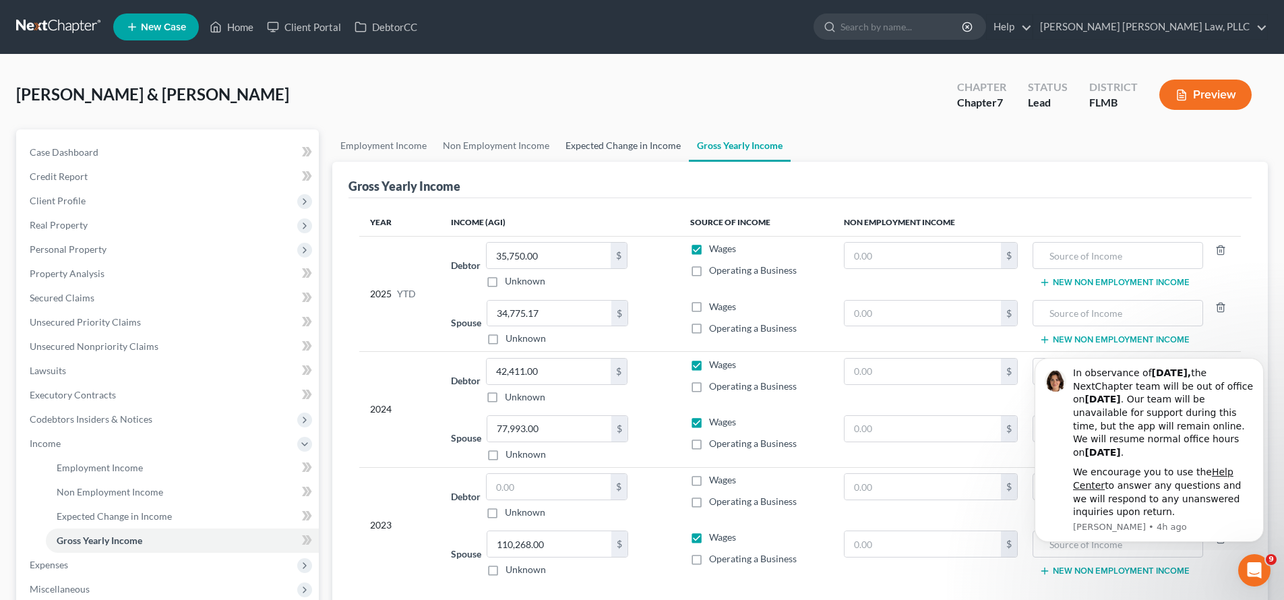
click at [606, 146] on link "Expected Change in Income" at bounding box center [622, 145] width 131 height 32
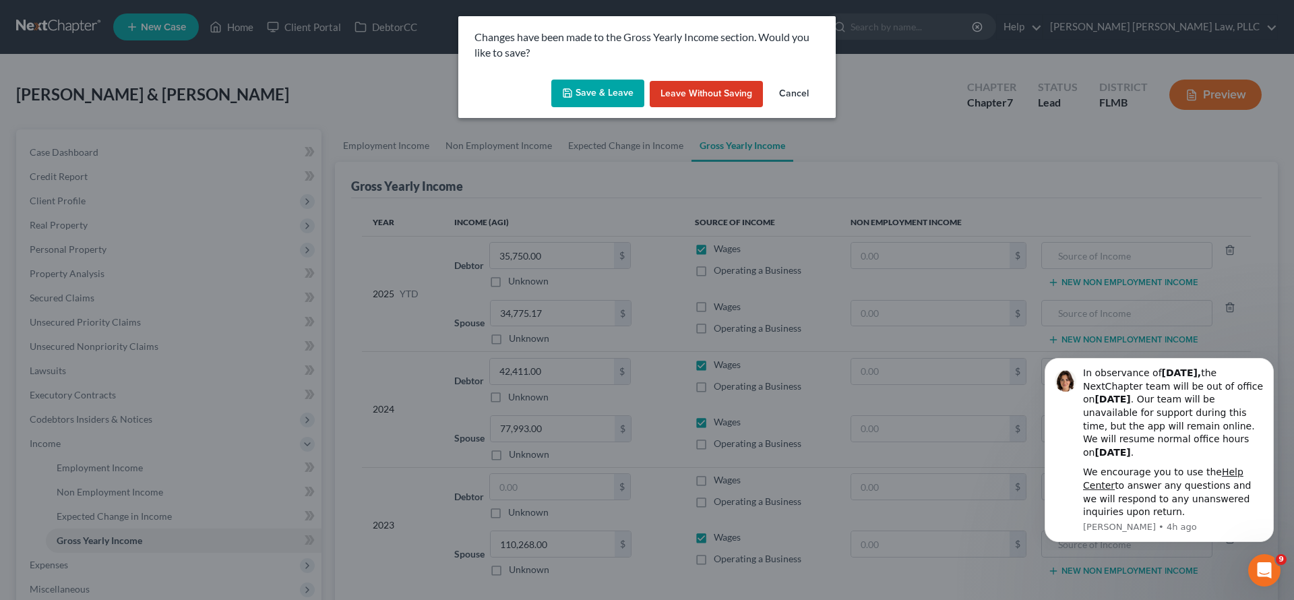
click at [605, 98] on button "Save & Leave" at bounding box center [597, 94] width 93 height 28
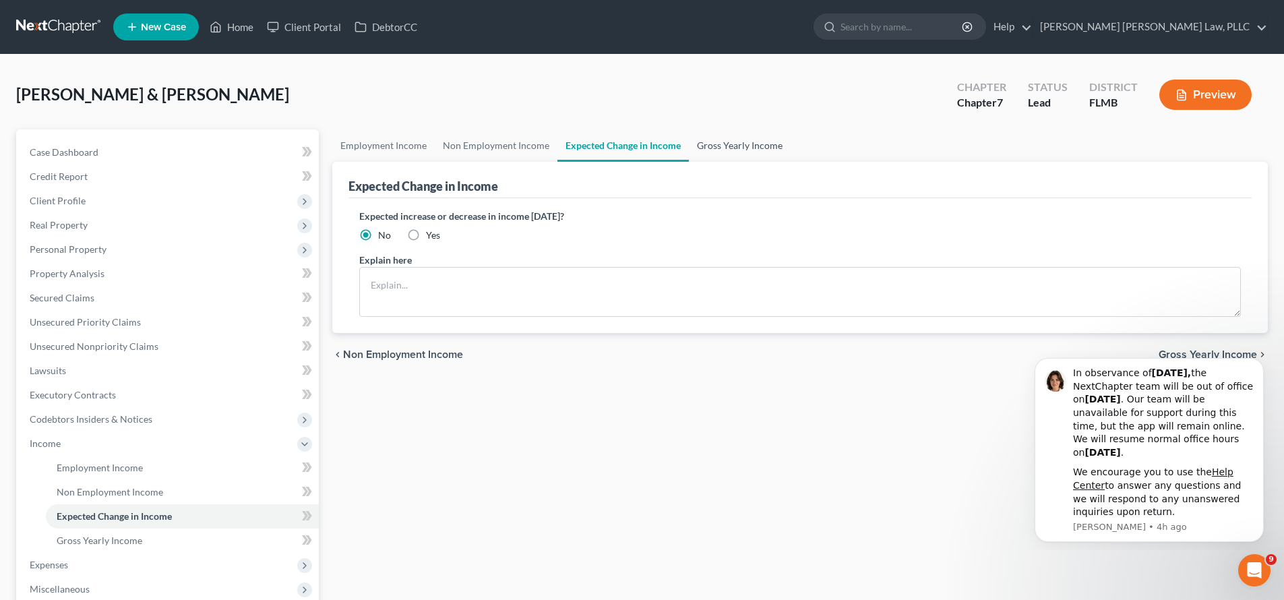
click at [726, 142] on link "Gross Yearly Income" at bounding box center [740, 145] width 102 height 32
